Goal: Task Accomplishment & Management: Manage account settings

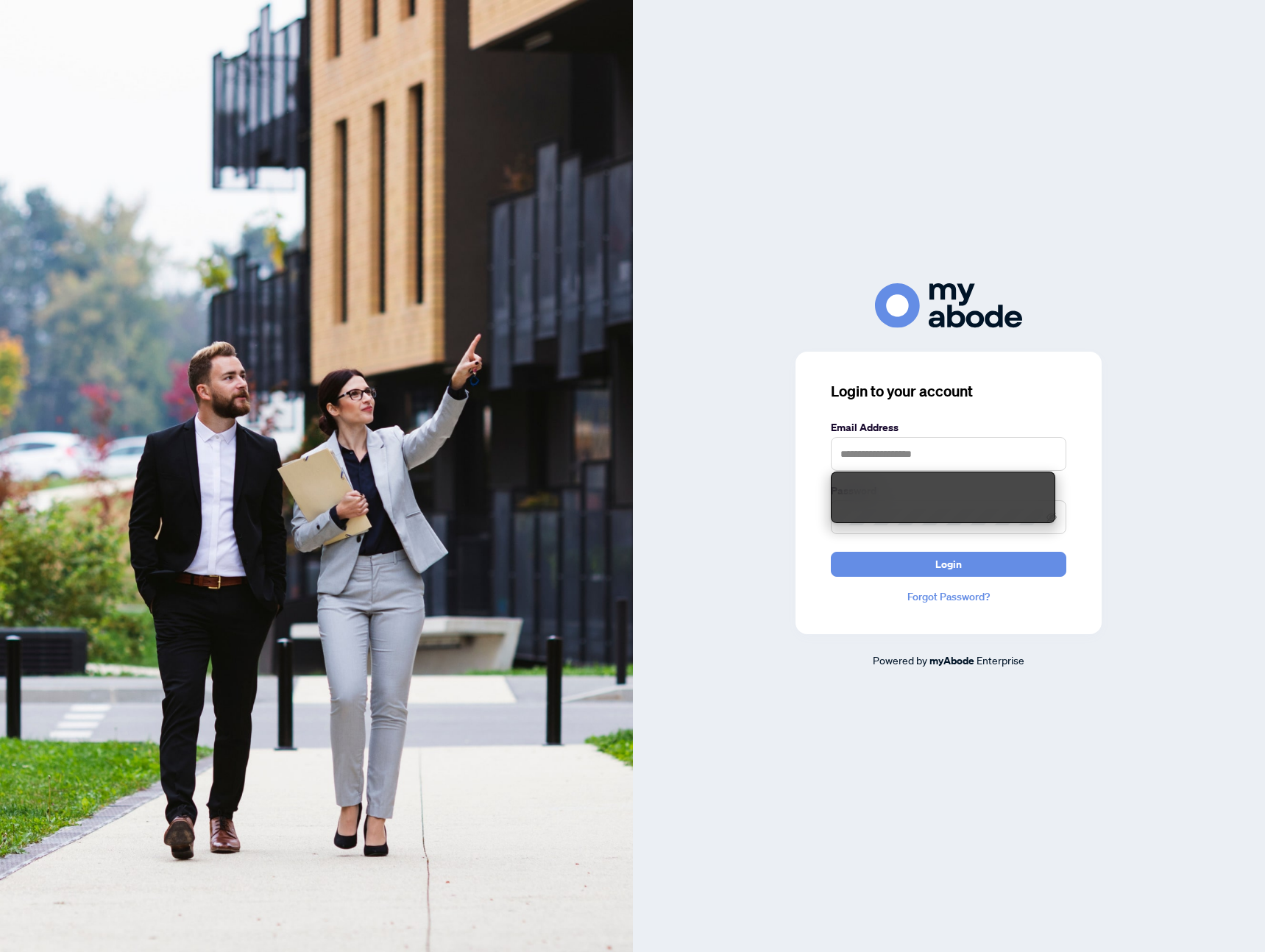
type input "**********"
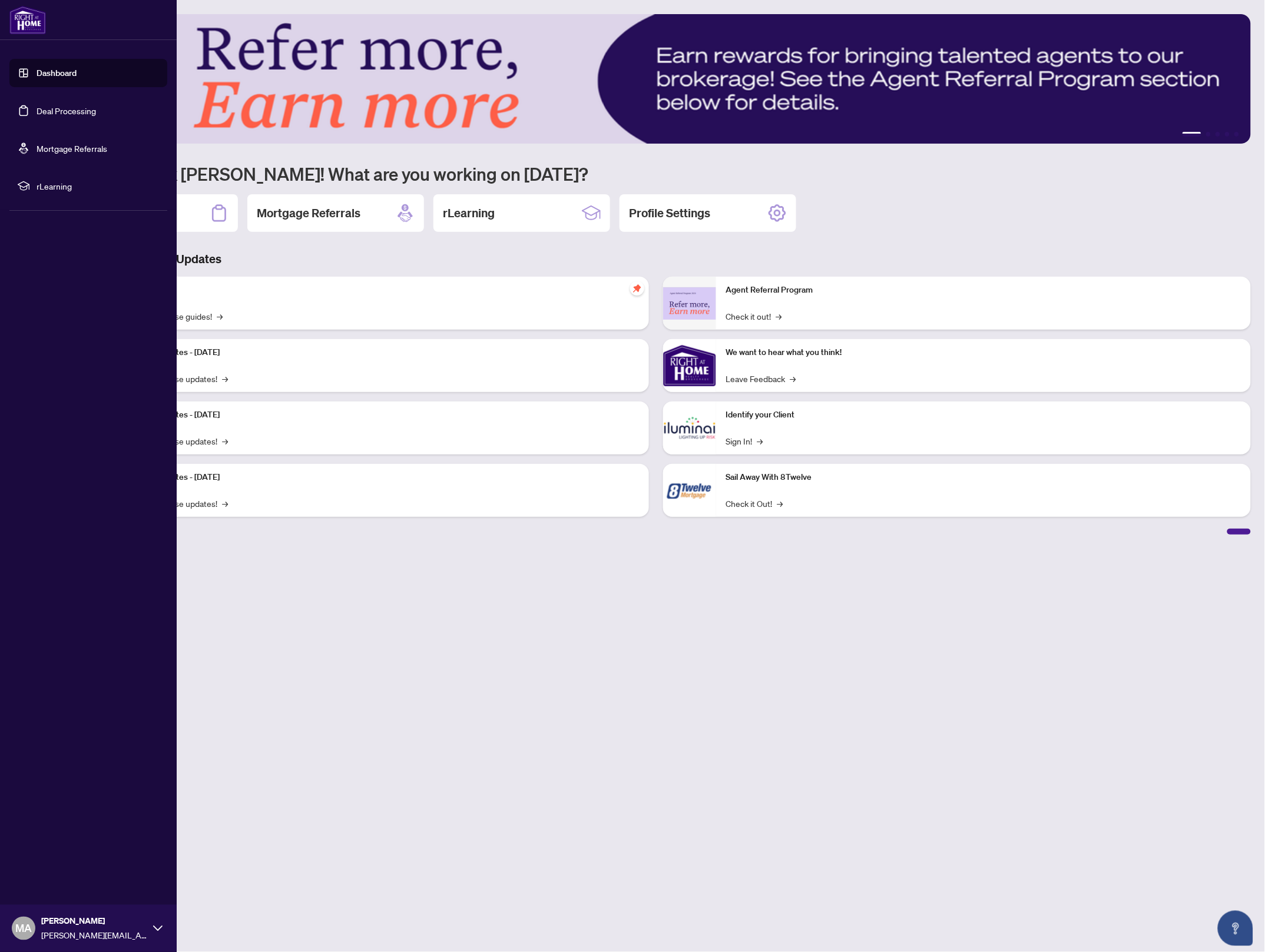
click at [62, 105] on link "Deal Processing" at bounding box center [66, 110] width 59 height 10
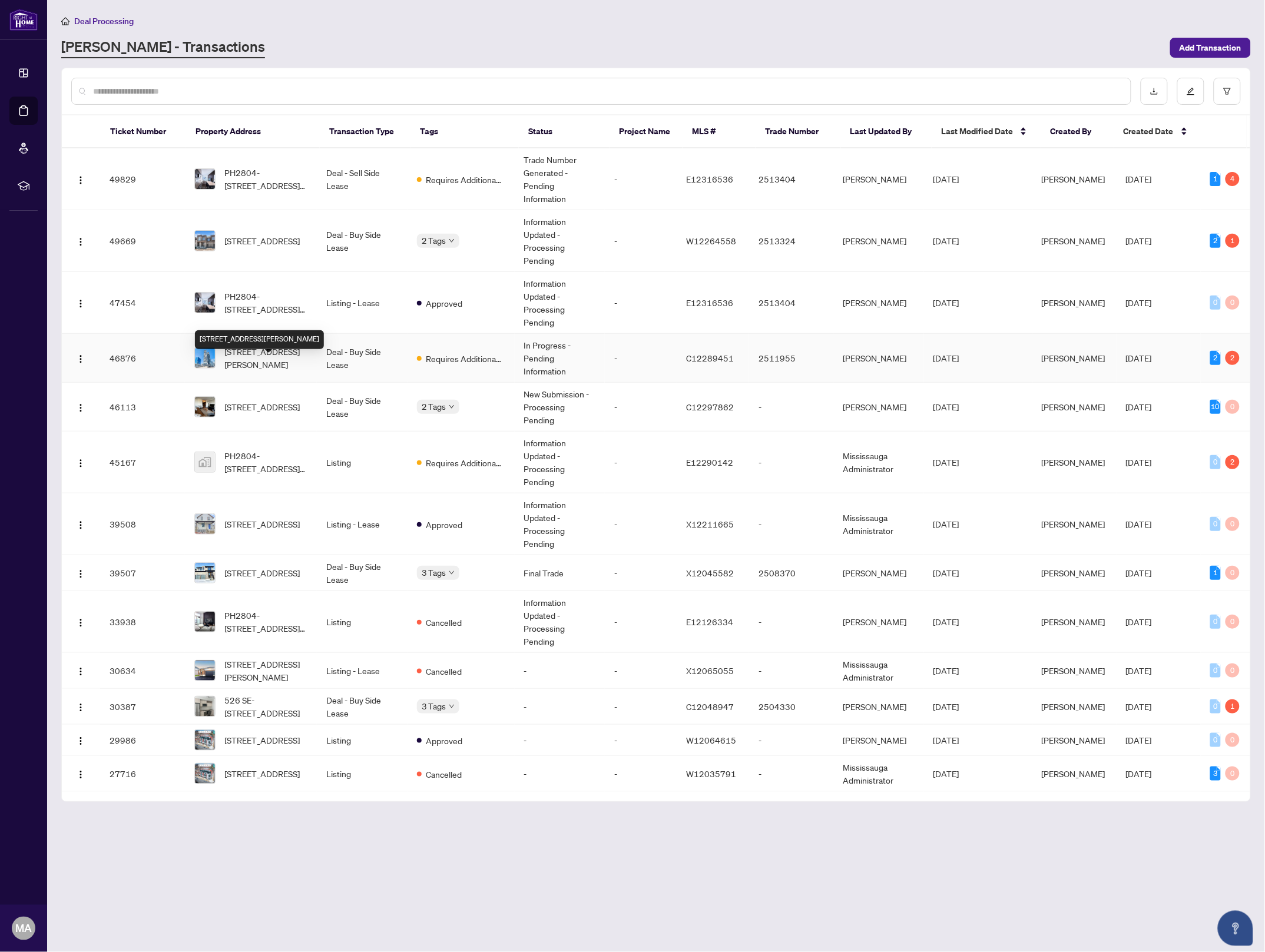
click at [295, 371] on span "[STREET_ADDRESS][PERSON_NAME]" at bounding box center [266, 358] width 83 height 26
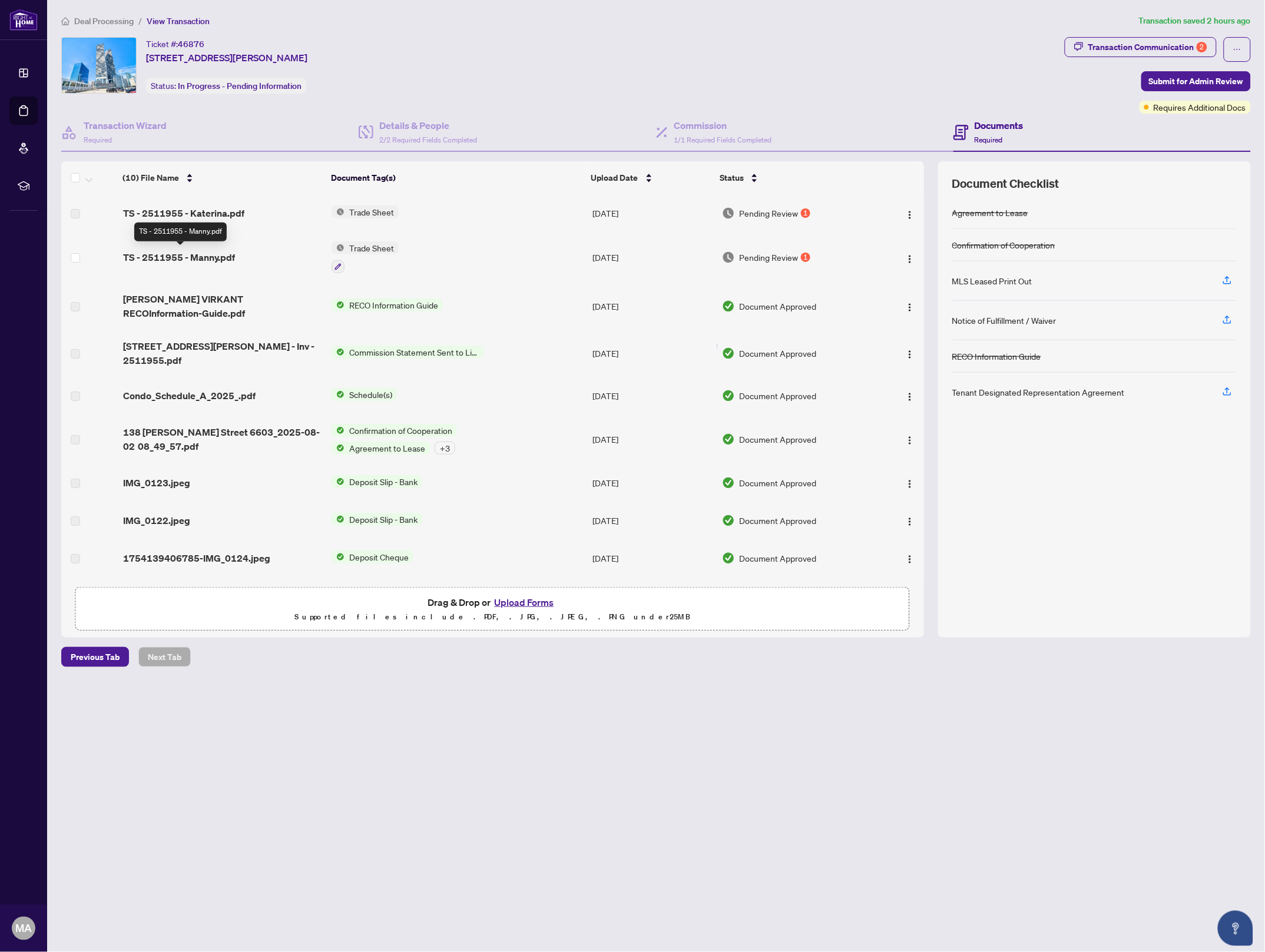
click at [229, 252] on span "TS - 2511955 - Manny.pdf" at bounding box center [178, 257] width 112 height 14
click at [352, 201] on td "Trade Sheet" at bounding box center [457, 213] width 261 height 38
click at [355, 211] on span "Trade Sheet" at bounding box center [371, 211] width 54 height 13
click at [180, 212] on span "TS - 2511955 - Katerina.pdf" at bounding box center [183, 213] width 121 height 14
drag, startPoint x: 231, startPoint y: 209, endPoint x: 223, endPoint y: 217, distance: 11.3
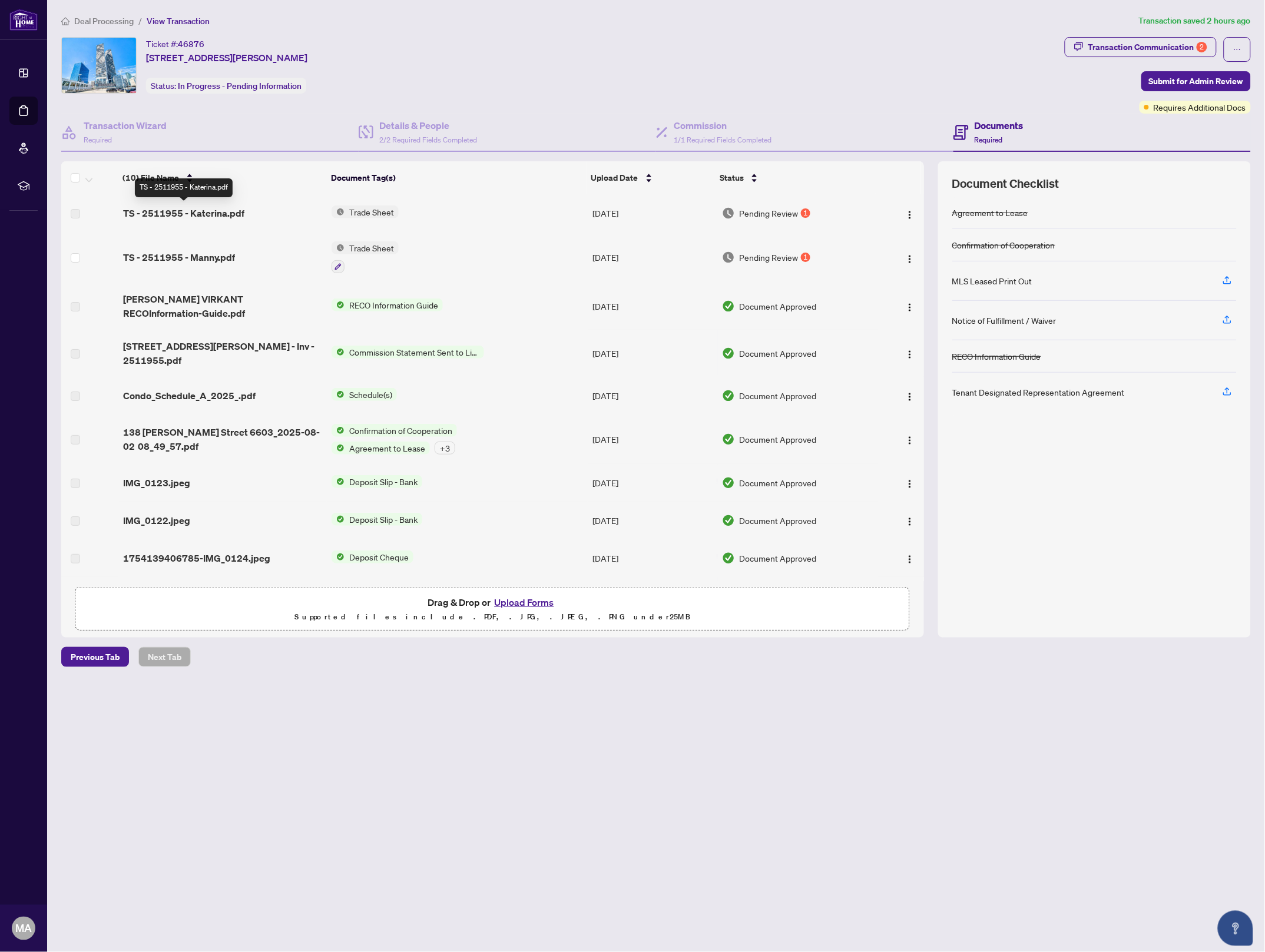
click at [231, 209] on span "TS - 2511955 - Katerina.pdf" at bounding box center [183, 213] width 121 height 14
click at [383, 205] on span "Trade Sheet" at bounding box center [371, 211] width 54 height 13
click at [464, 218] on td "Trade Sheet" at bounding box center [457, 213] width 261 height 38
click at [146, 212] on span "TS - 2511955 - Katerina.pdf" at bounding box center [183, 213] width 121 height 14
click at [746, 210] on span "Pending Review" at bounding box center [769, 213] width 59 height 13
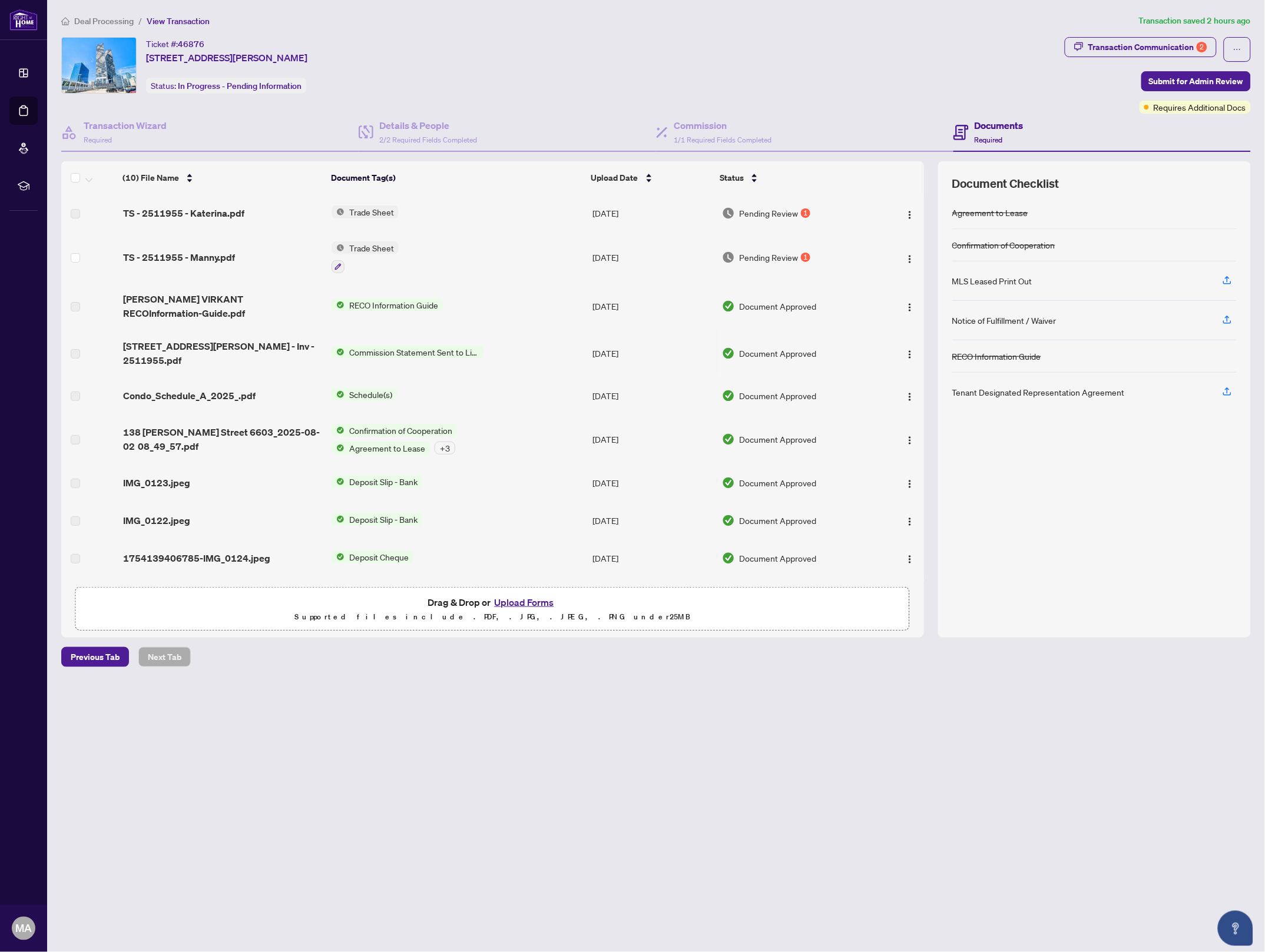
click at [619, 213] on td "[DATE]" at bounding box center [652, 213] width 129 height 38
click at [368, 209] on span "Trade Sheet" at bounding box center [371, 211] width 54 height 13
click at [355, 247] on span "Trade Sheet" at bounding box center [339, 250] width 54 height 13
drag, startPoint x: 442, startPoint y: 281, endPoint x: 396, endPoint y: 261, distance: 50.2
click at [441, 278] on tbody "TS - 2511955 - Katerina.pdf Trade Sheet [DATE] Pending Review 1 TS - 2511955 - …" at bounding box center [492, 404] width 863 height 421
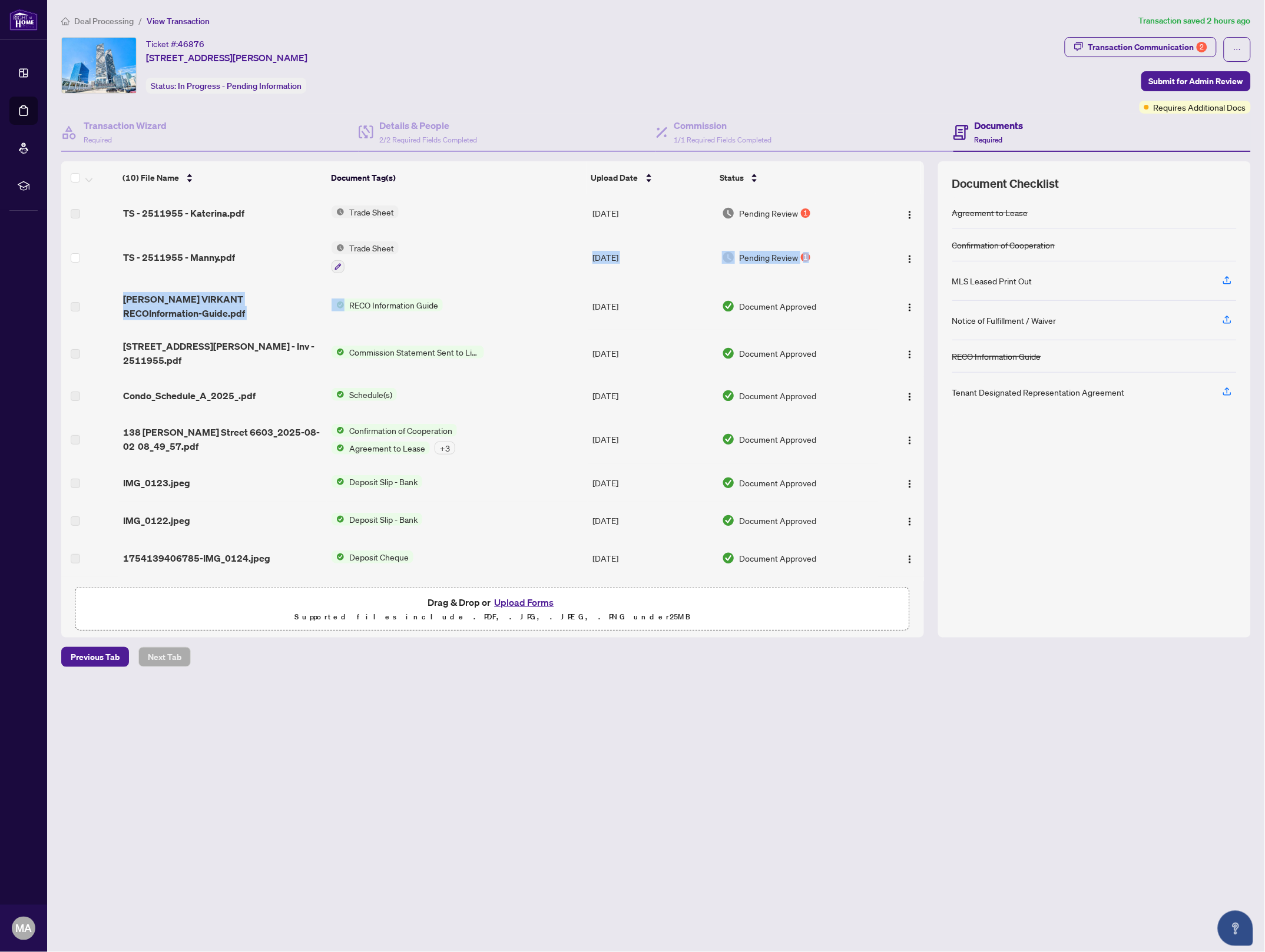
click at [380, 249] on span "Trade Sheet" at bounding box center [371, 248] width 54 height 13
click at [554, 258] on td "Trade Sheet" at bounding box center [457, 257] width 261 height 51
click at [180, 215] on span "TS - 2511955 - Katerina.pdf" at bounding box center [183, 213] width 121 height 14
click at [973, 280] on div "MLS Leased Print Out" at bounding box center [992, 280] width 80 height 13
click at [185, 253] on span "TS - 2511955 - Manny.pdf" at bounding box center [178, 257] width 112 height 14
